Goal: Task Accomplishment & Management: Manage account settings

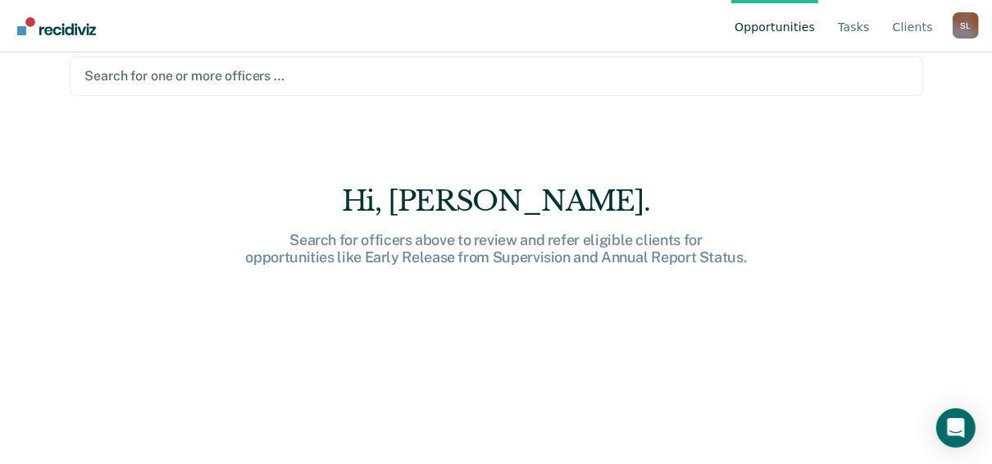
scroll to position [23, 0]
click at [858, 24] on link "Tasks" at bounding box center [853, 26] width 39 height 52
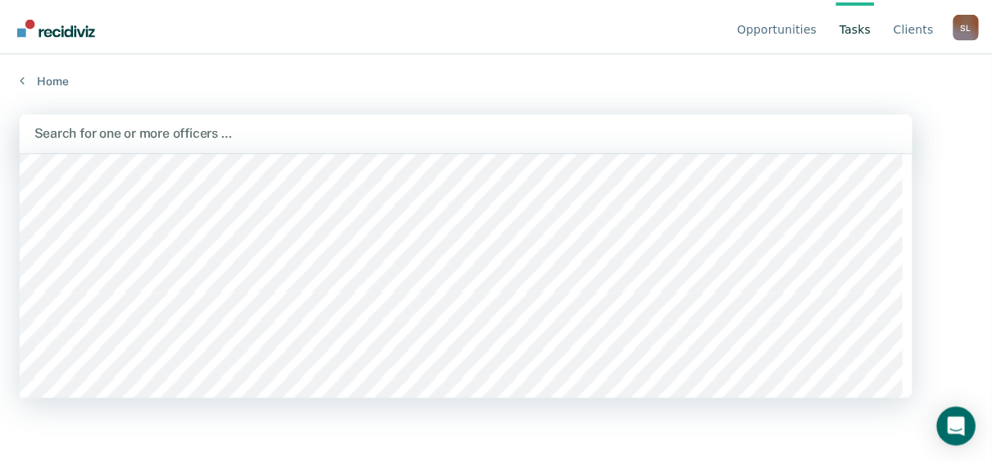
scroll to position [18188, 0]
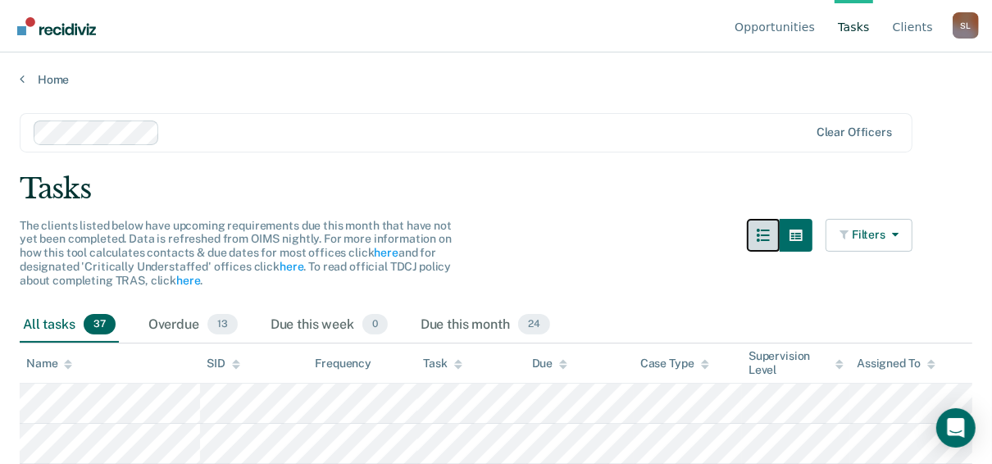
click at [766, 222] on button "button" at bounding box center [763, 235] width 33 height 33
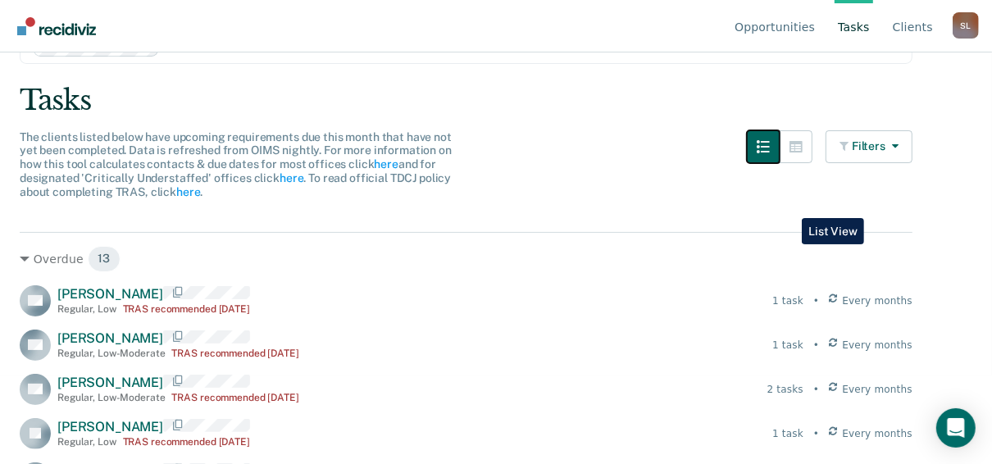
scroll to position [51, 0]
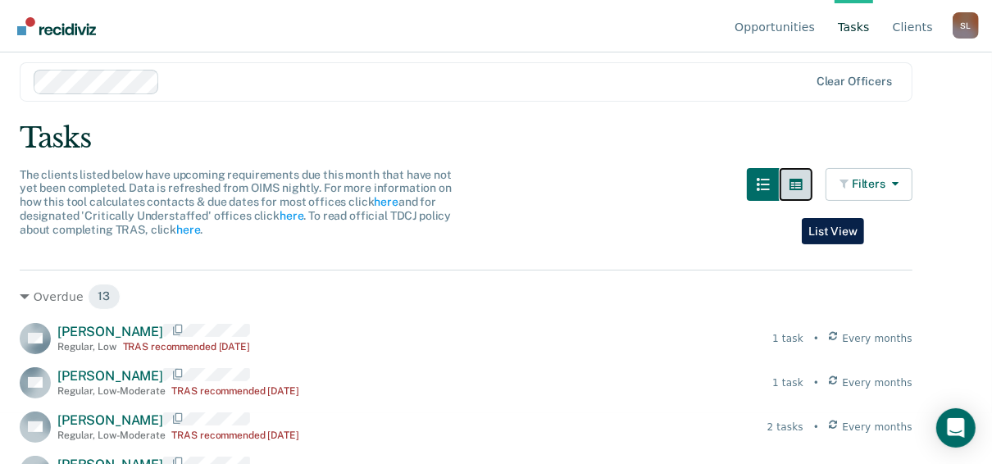
click at [802, 186] on icon "button" at bounding box center [795, 184] width 13 height 13
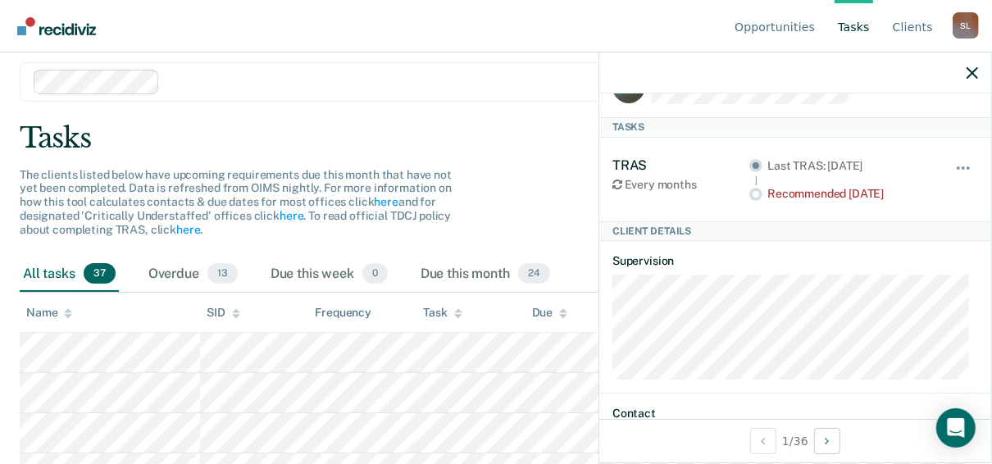
scroll to position [0, 0]
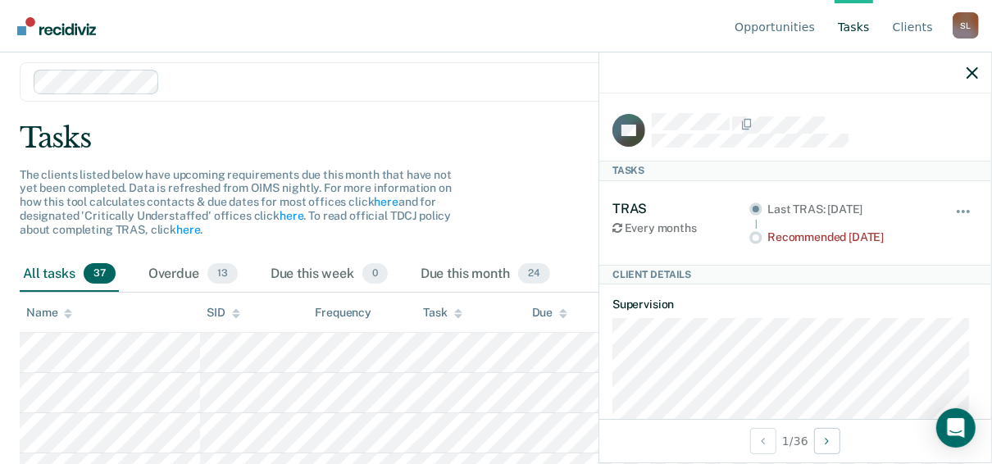
click at [505, 207] on div "The clients listed below have upcoming requirements due this month that have no…" at bounding box center [466, 212] width 893 height 89
click at [971, 77] on icon "button" at bounding box center [971, 72] width 11 height 11
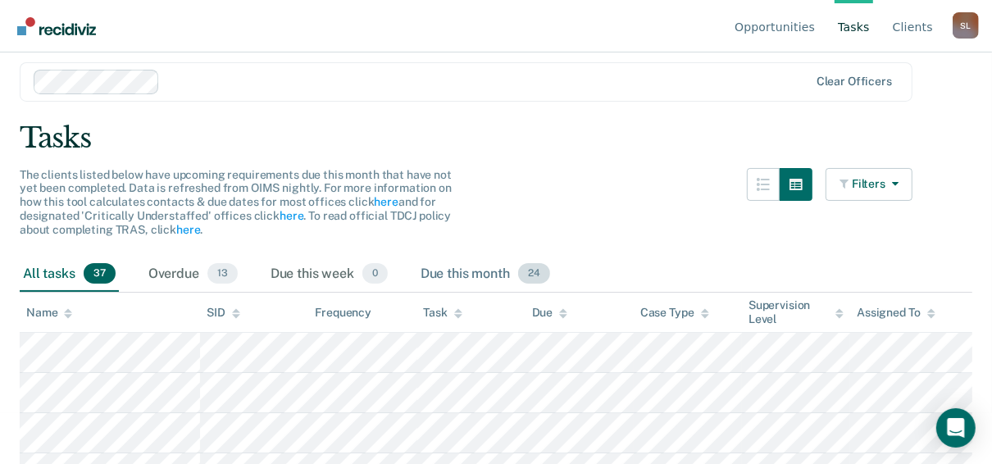
click at [417, 263] on div "Due this month 24" at bounding box center [485, 275] width 136 height 36
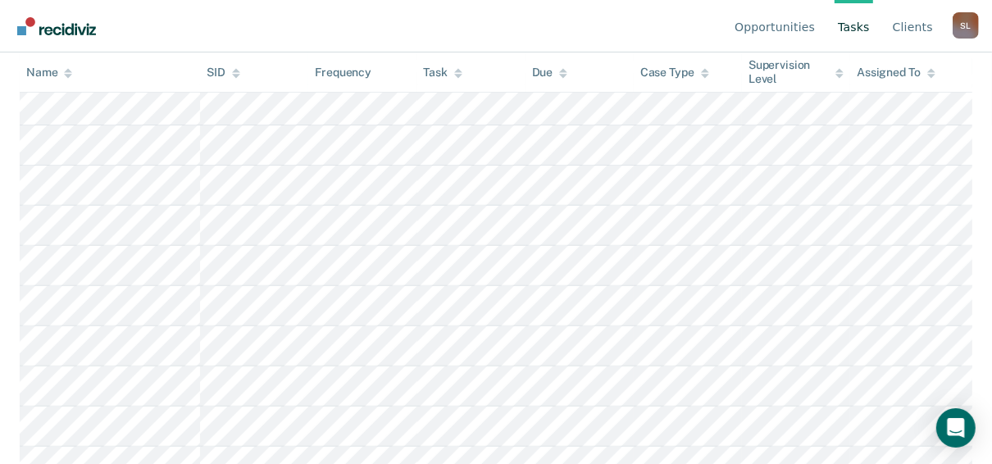
scroll to position [339, 0]
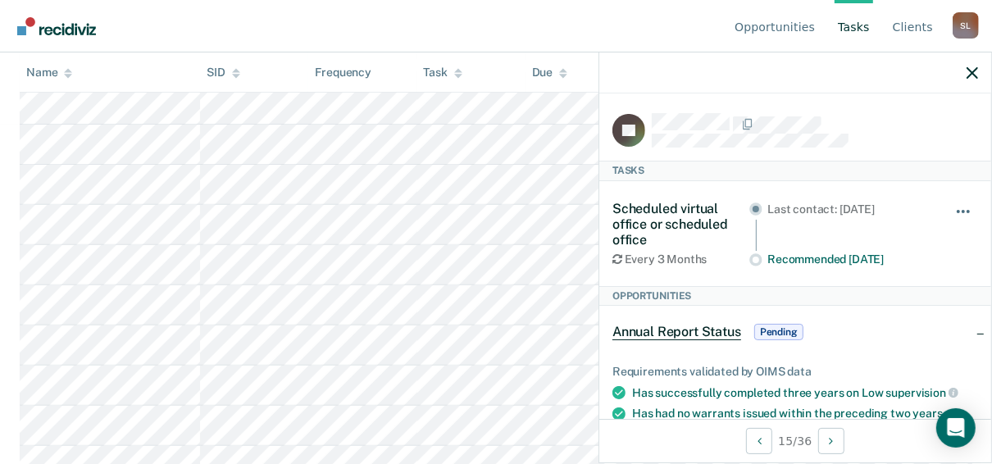
click at [965, 207] on button "button" at bounding box center [964, 220] width 28 height 26
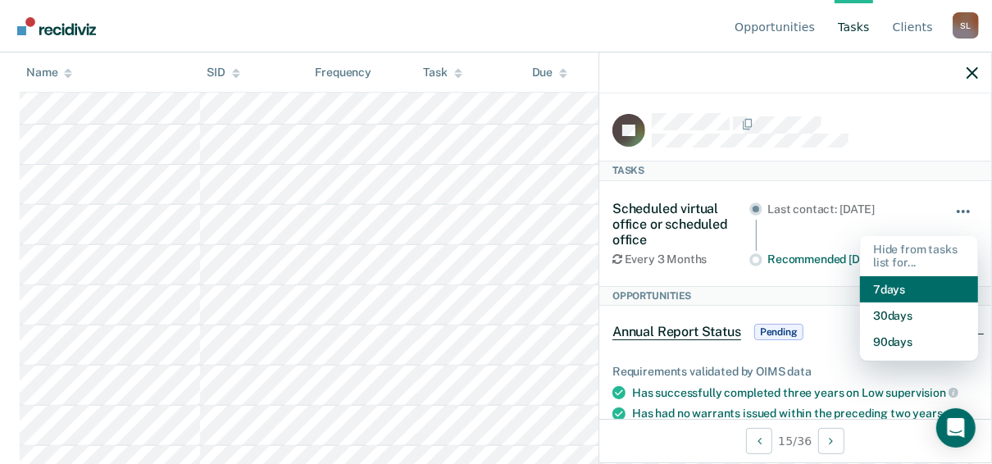
click at [864, 285] on button "7 days" at bounding box center [919, 289] width 118 height 26
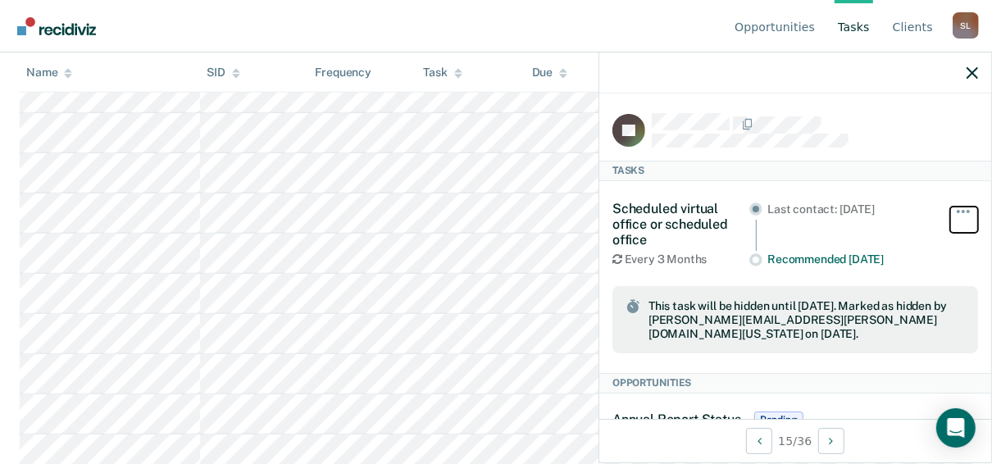
scroll to position [436, 0]
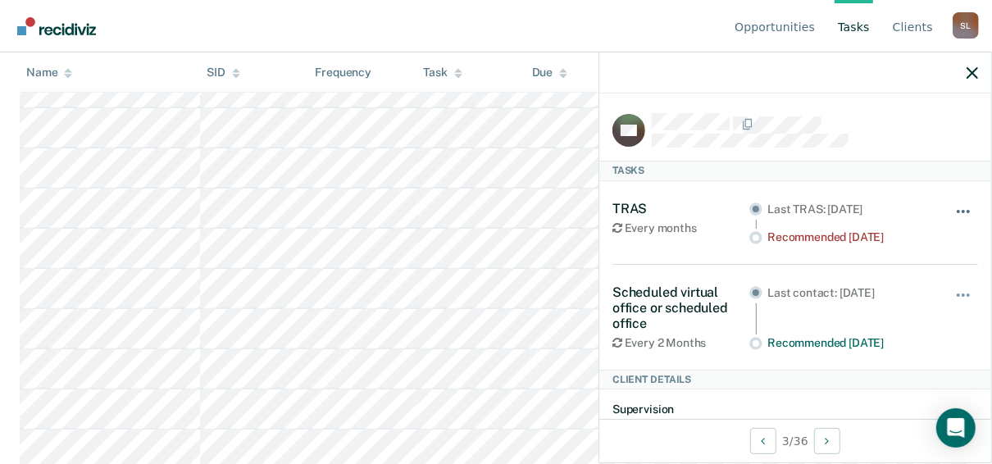
click at [964, 207] on button "button" at bounding box center [964, 220] width 28 height 26
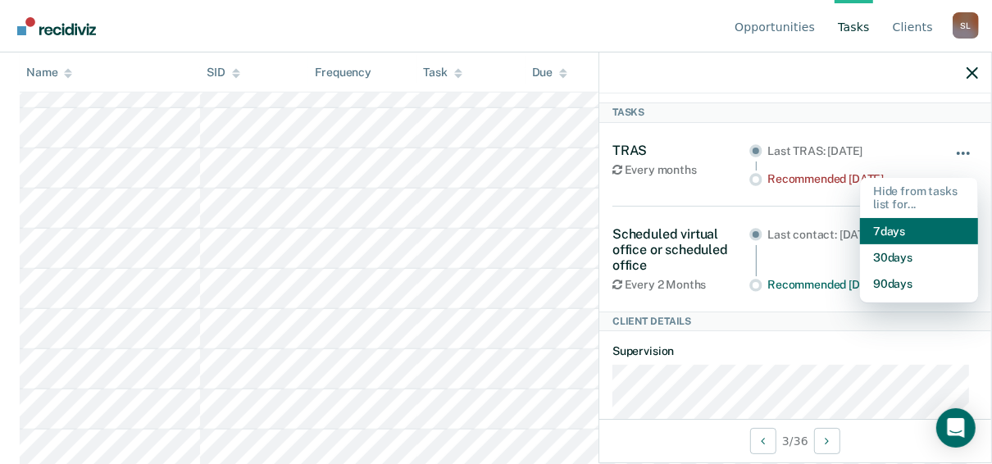
scroll to position [81, 0]
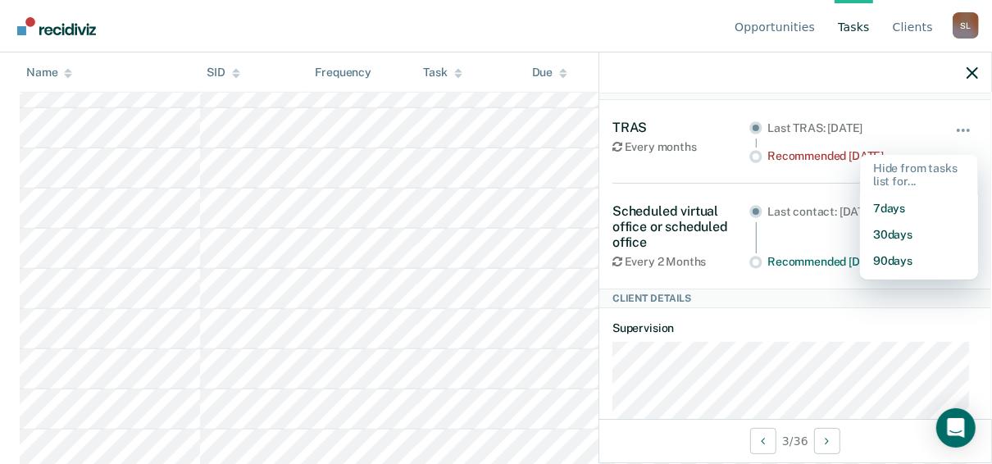
click at [774, 234] on div "Last contact: [DATE] Recommended [DATE]" at bounding box center [840, 236] width 183 height 66
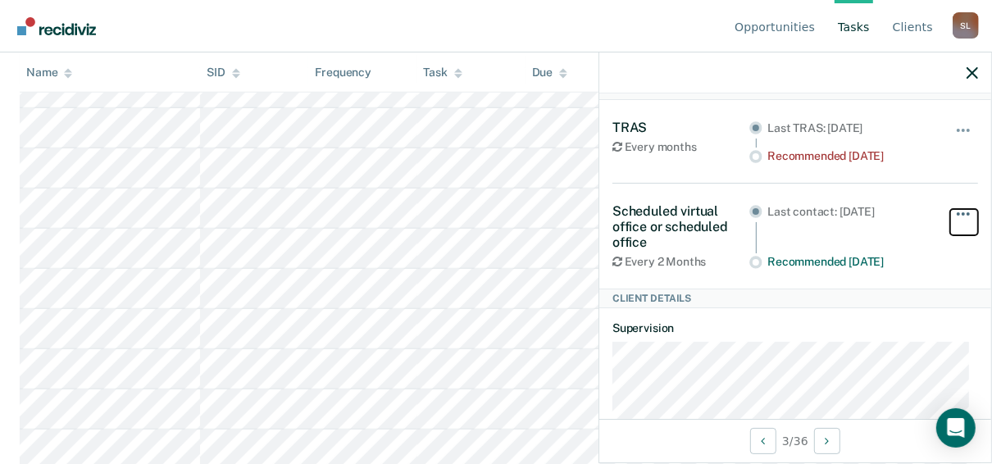
click at [954, 214] on button "button" at bounding box center [964, 222] width 28 height 26
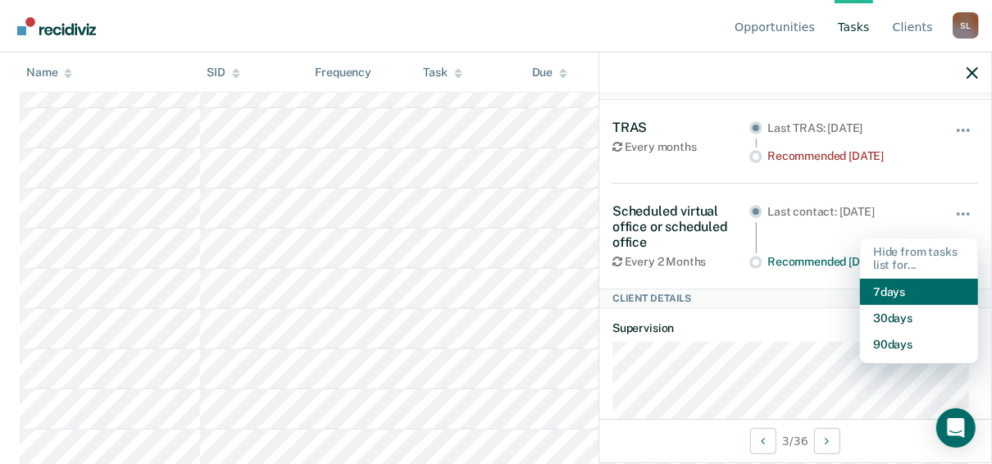
click at [870, 290] on button "7 days" at bounding box center [919, 292] width 118 height 26
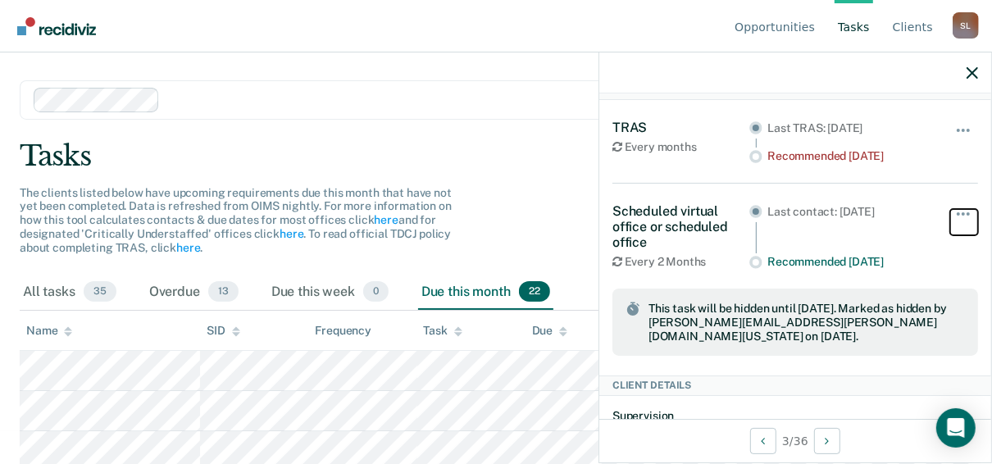
scroll to position [0, 0]
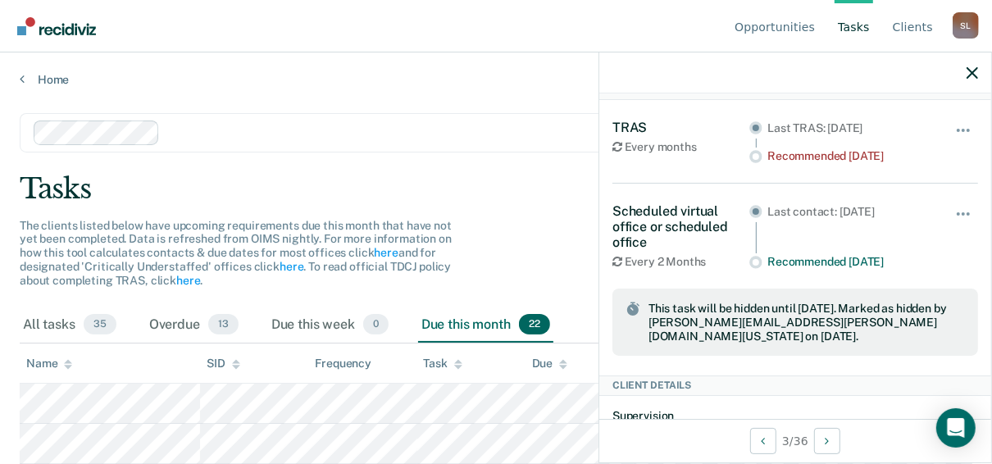
click at [968, 74] on icon "button" at bounding box center [971, 72] width 11 height 11
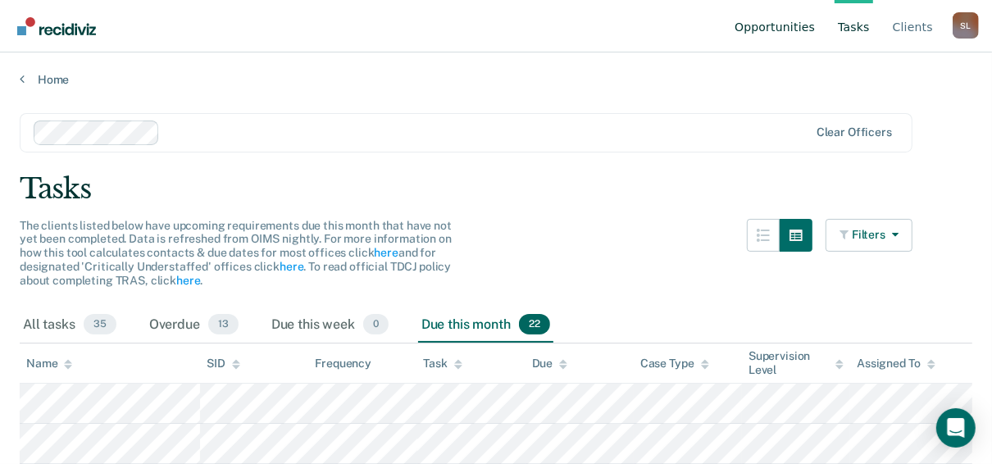
click at [753, 16] on link "Opportunities" at bounding box center [774, 26] width 87 height 52
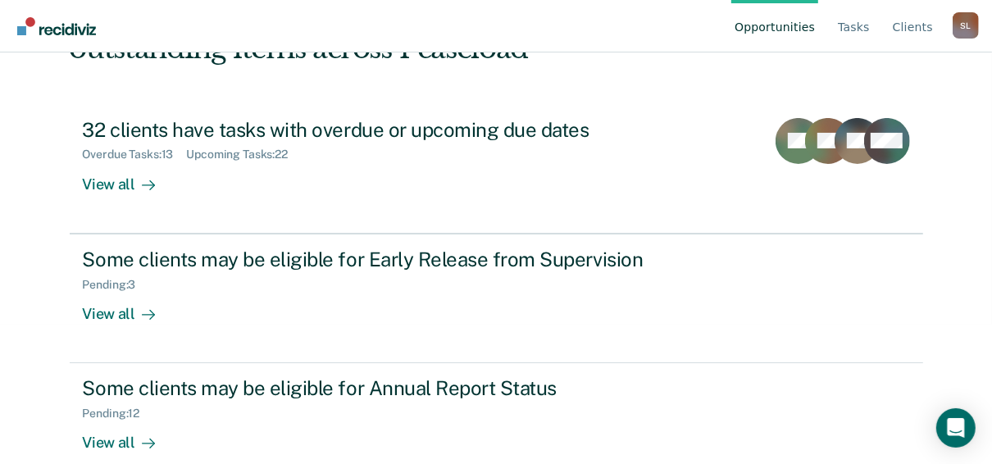
scroll to position [166, 0]
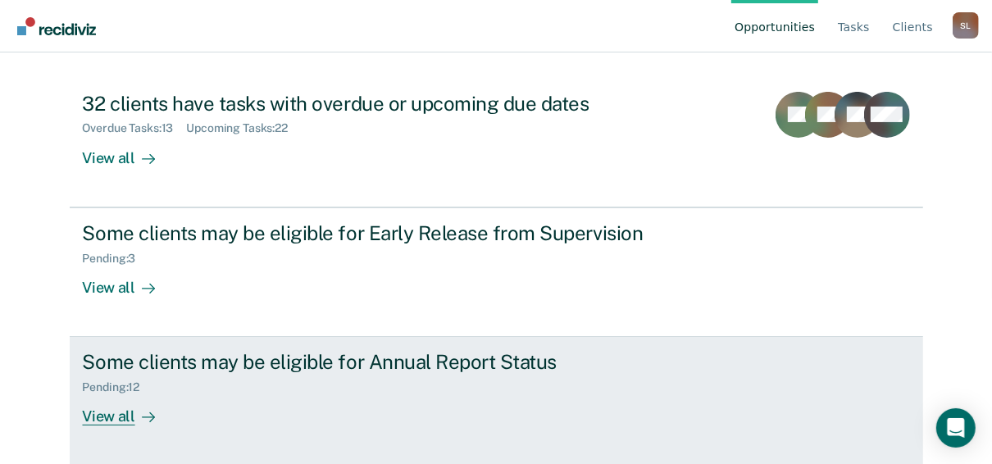
click at [176, 393] on div "Some clients may be eligible for Annual Report Status Pending : 12 View all" at bounding box center [390, 387] width 615 height 75
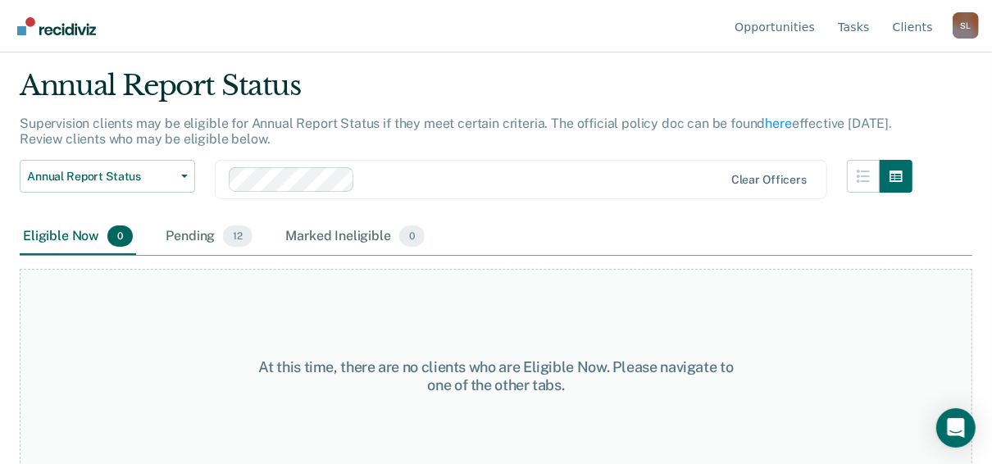
scroll to position [62, 0]
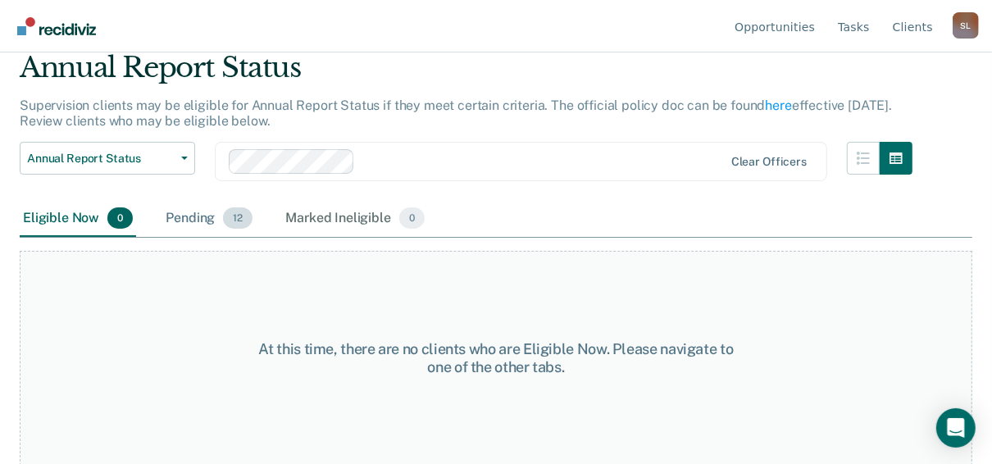
click at [179, 223] on div "Pending 12" at bounding box center [208, 219] width 93 height 36
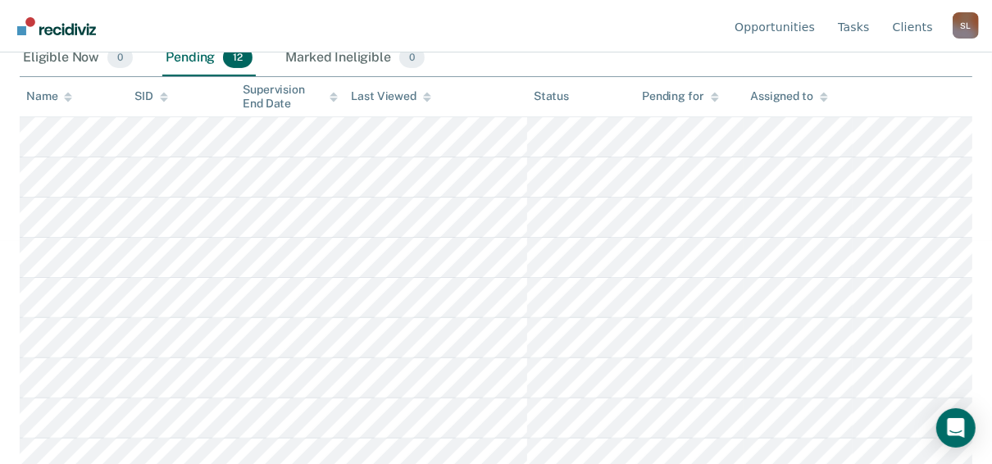
scroll to position [221, 0]
click at [906, 16] on link "Client s" at bounding box center [912, 26] width 47 height 52
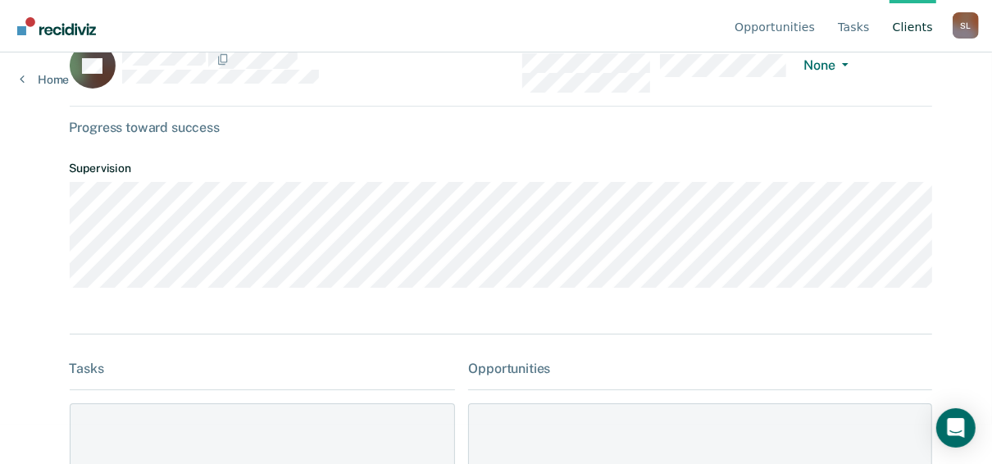
scroll to position [47, 0]
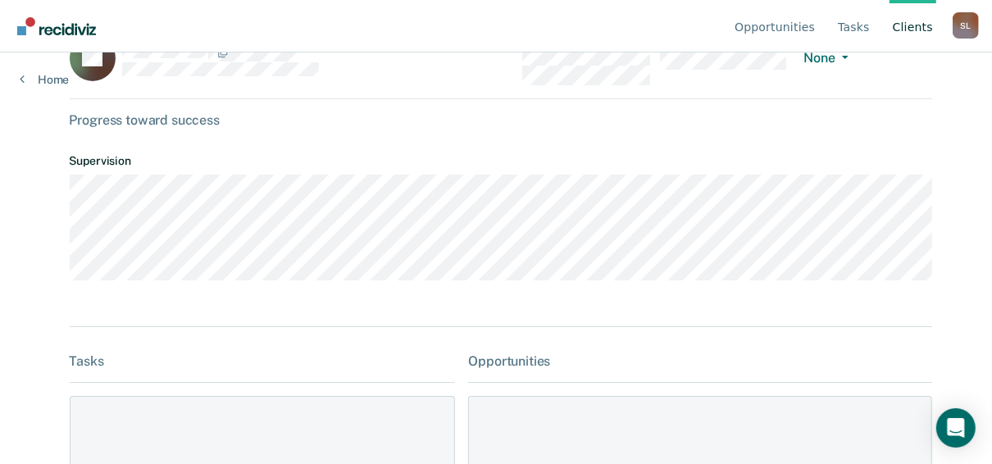
click at [27, 85] on link "Home" at bounding box center [44, 79] width 49 height 15
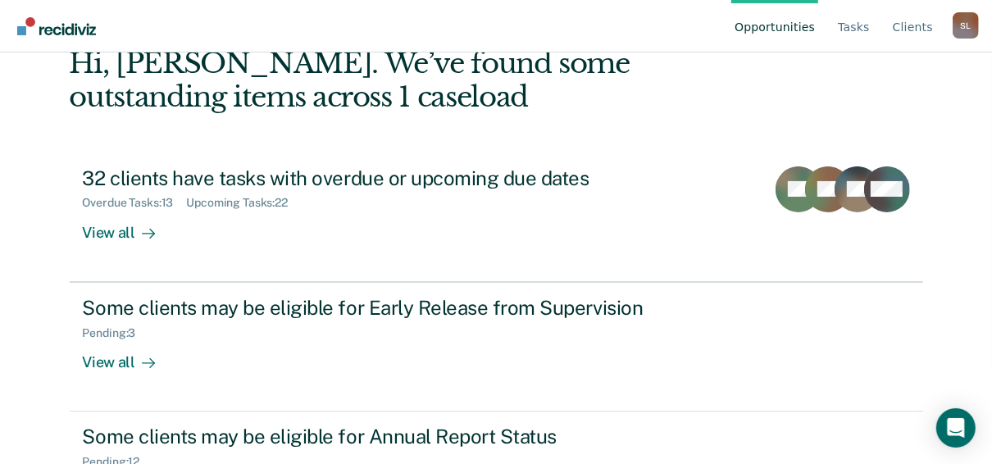
scroll to position [92, 0]
